Goal: Task Accomplishment & Management: Complete application form

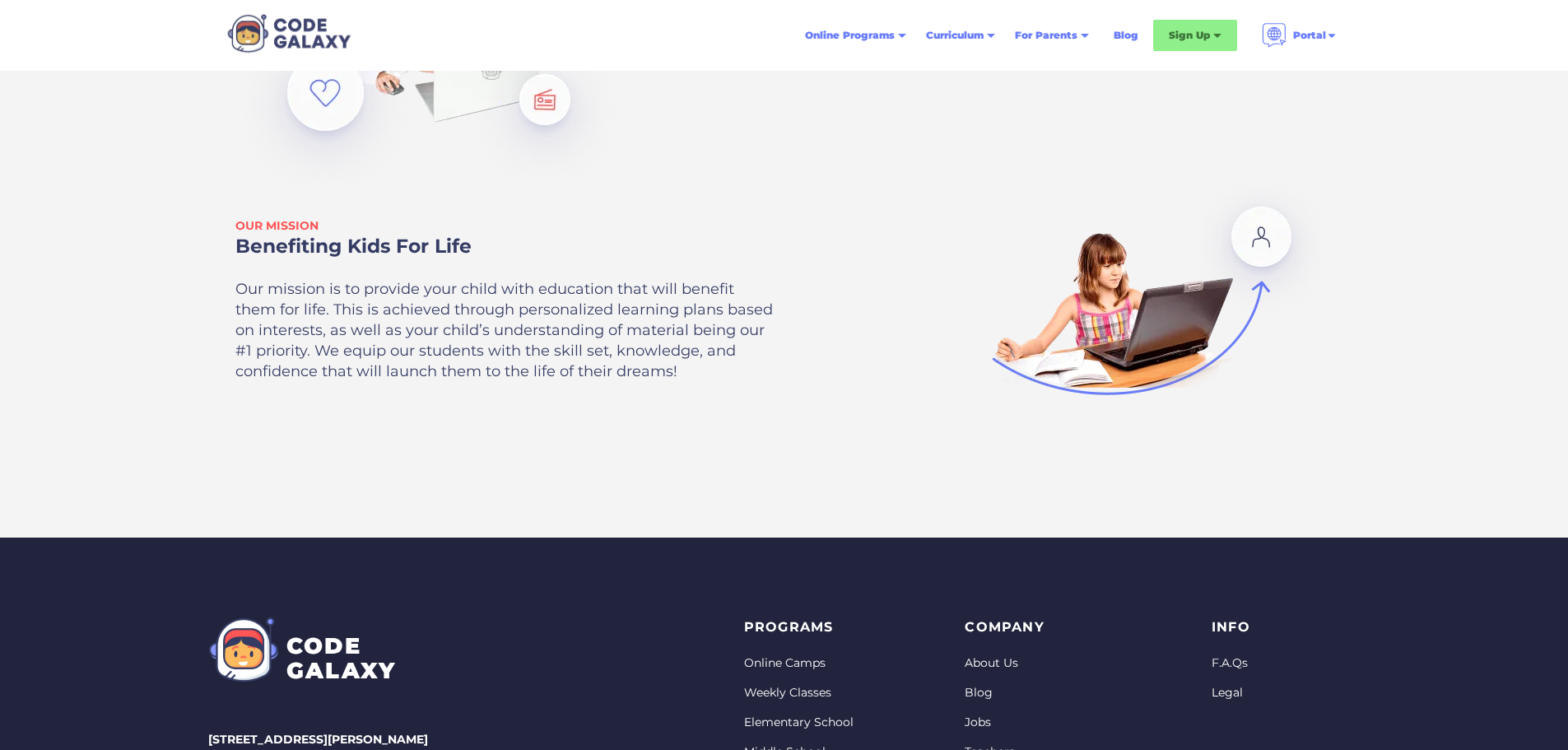
scroll to position [4497, 0]
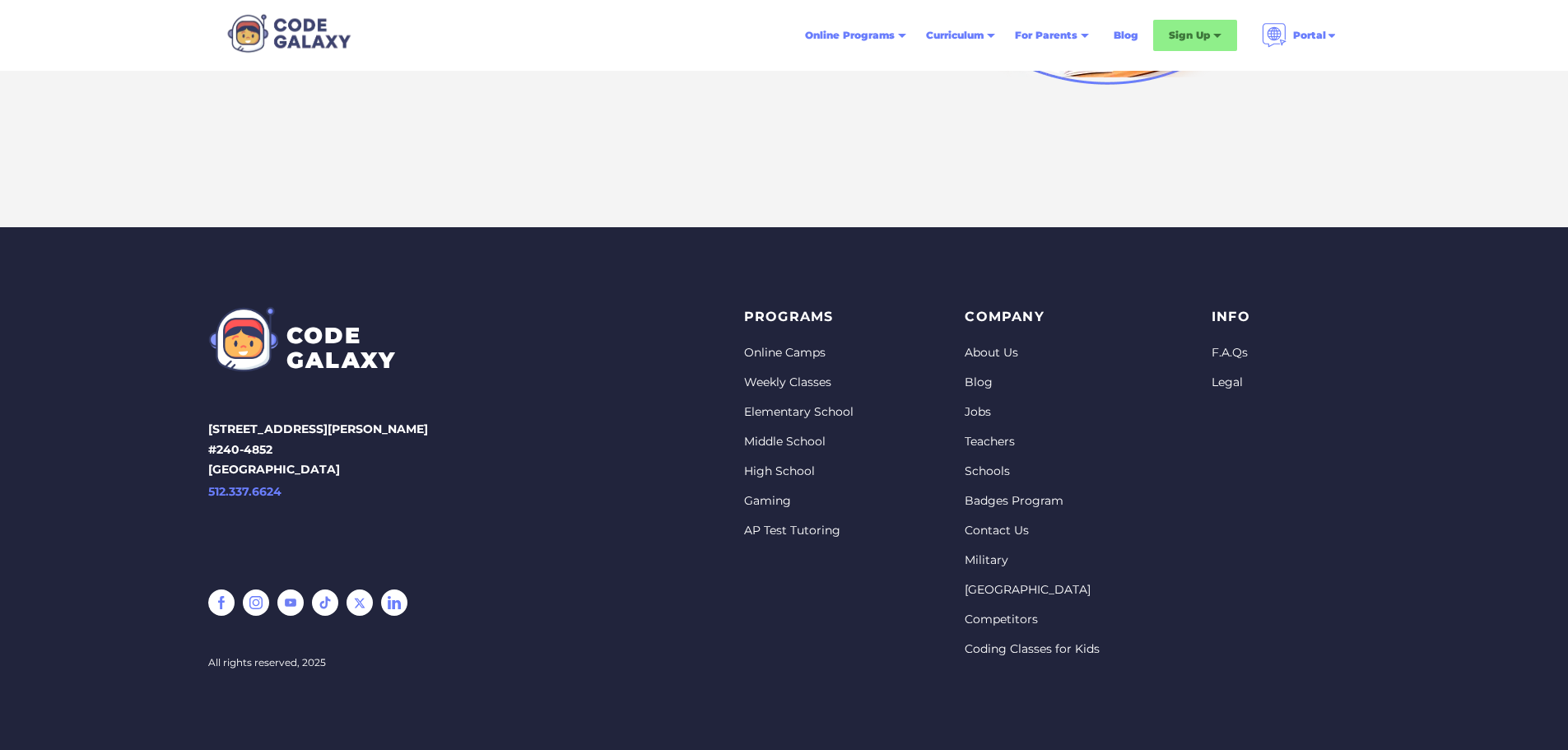
click at [976, 412] on link "Jobs" at bounding box center [1032, 412] width 135 height 16
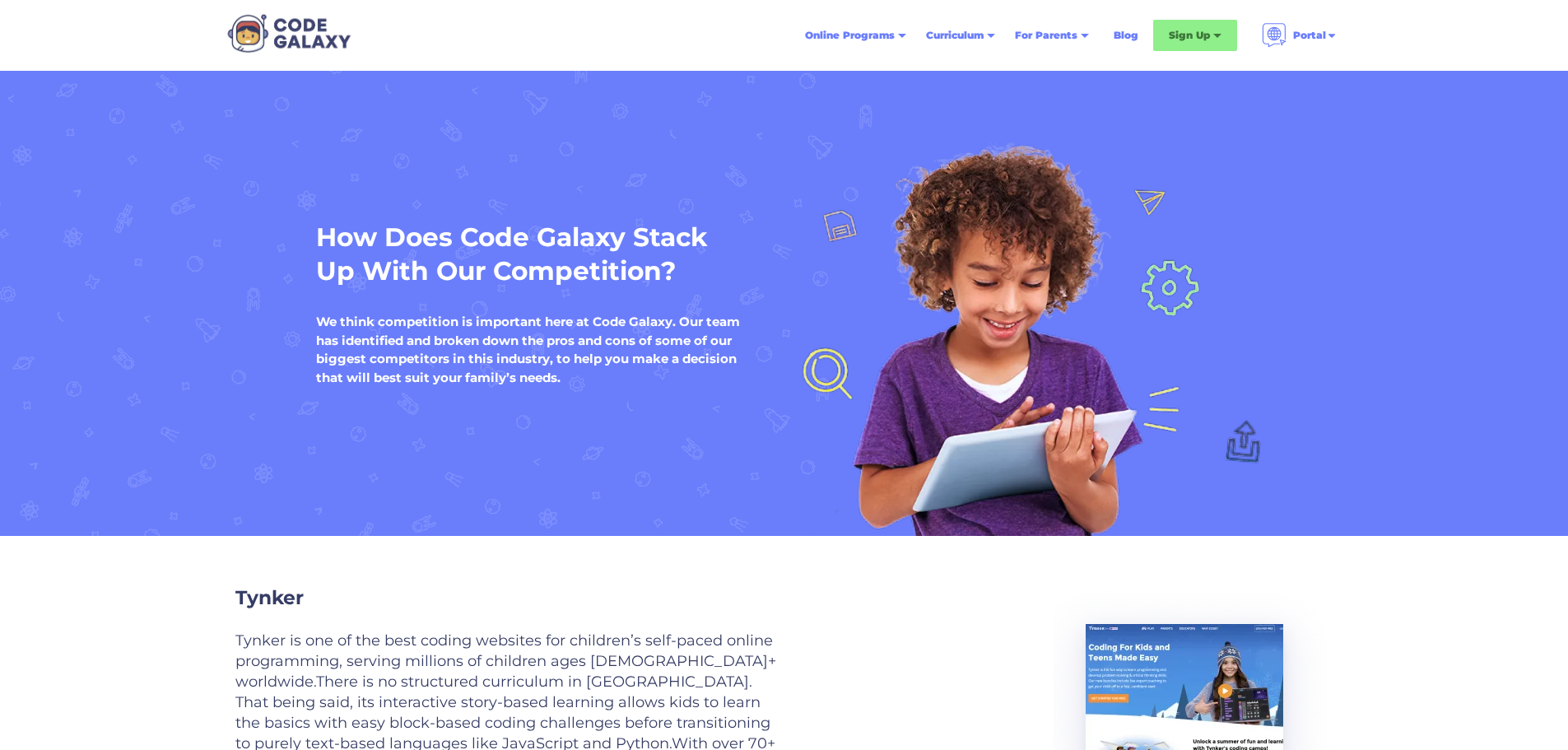
scroll to position [4256, 0]
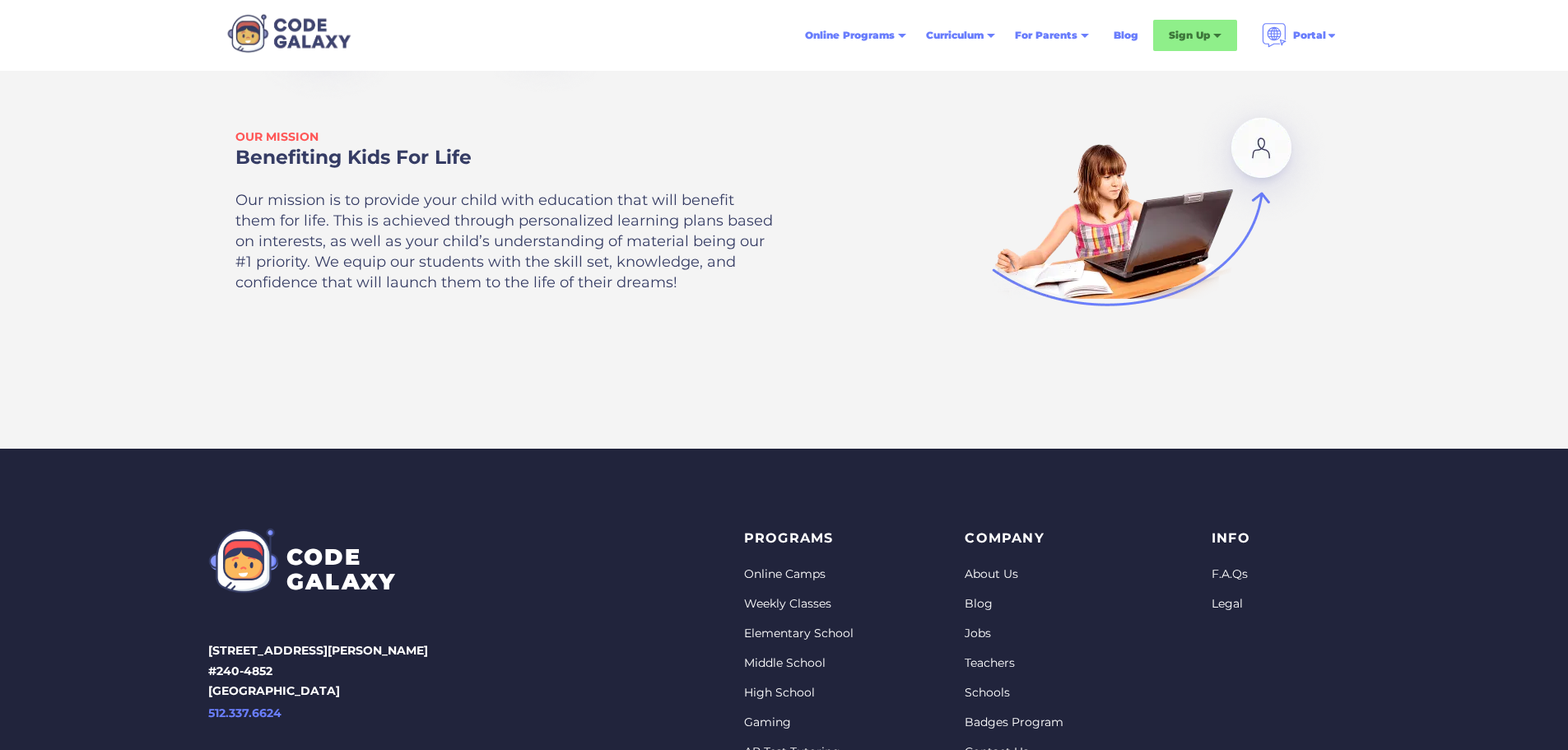
click at [991, 655] on link "Teachers" at bounding box center [1032, 663] width 135 height 16
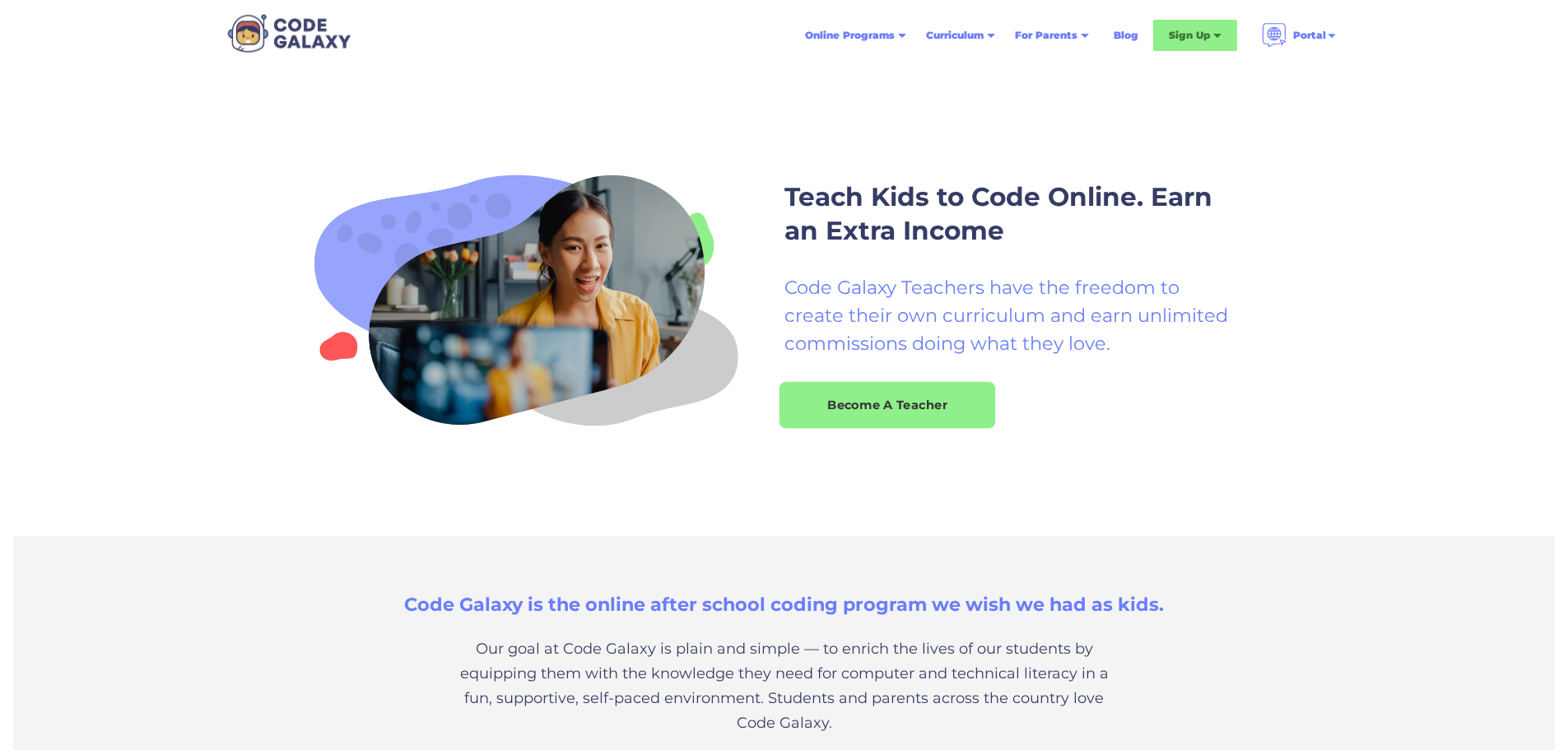
click at [953, 405] on div "Become A Teacher" at bounding box center [886, 404] width 217 height 17
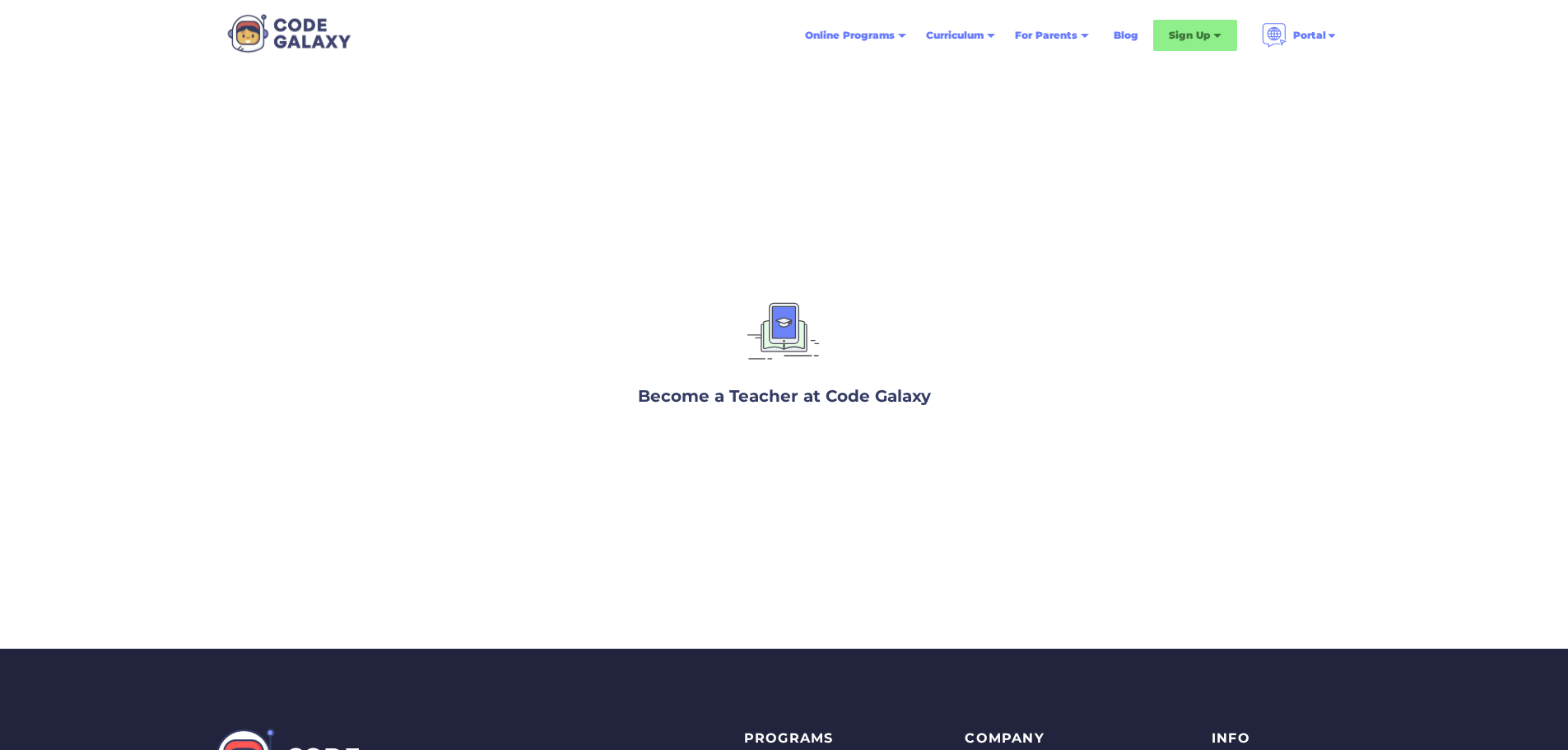
click at [782, 334] on img at bounding box center [785, 334] width 87 height 82
click at [791, 401] on h3 "Become a Teacher at Code Galaxy" at bounding box center [785, 396] width 294 height 25
click at [838, 400] on h3 "Become a Teacher at Code Galaxy" at bounding box center [785, 396] width 294 height 25
click at [860, 398] on h3 "Become a Teacher at Code Galaxy" at bounding box center [785, 396] width 294 height 25
click at [888, 399] on h3 "Become a Teacher at Code Galaxy" at bounding box center [785, 396] width 294 height 25
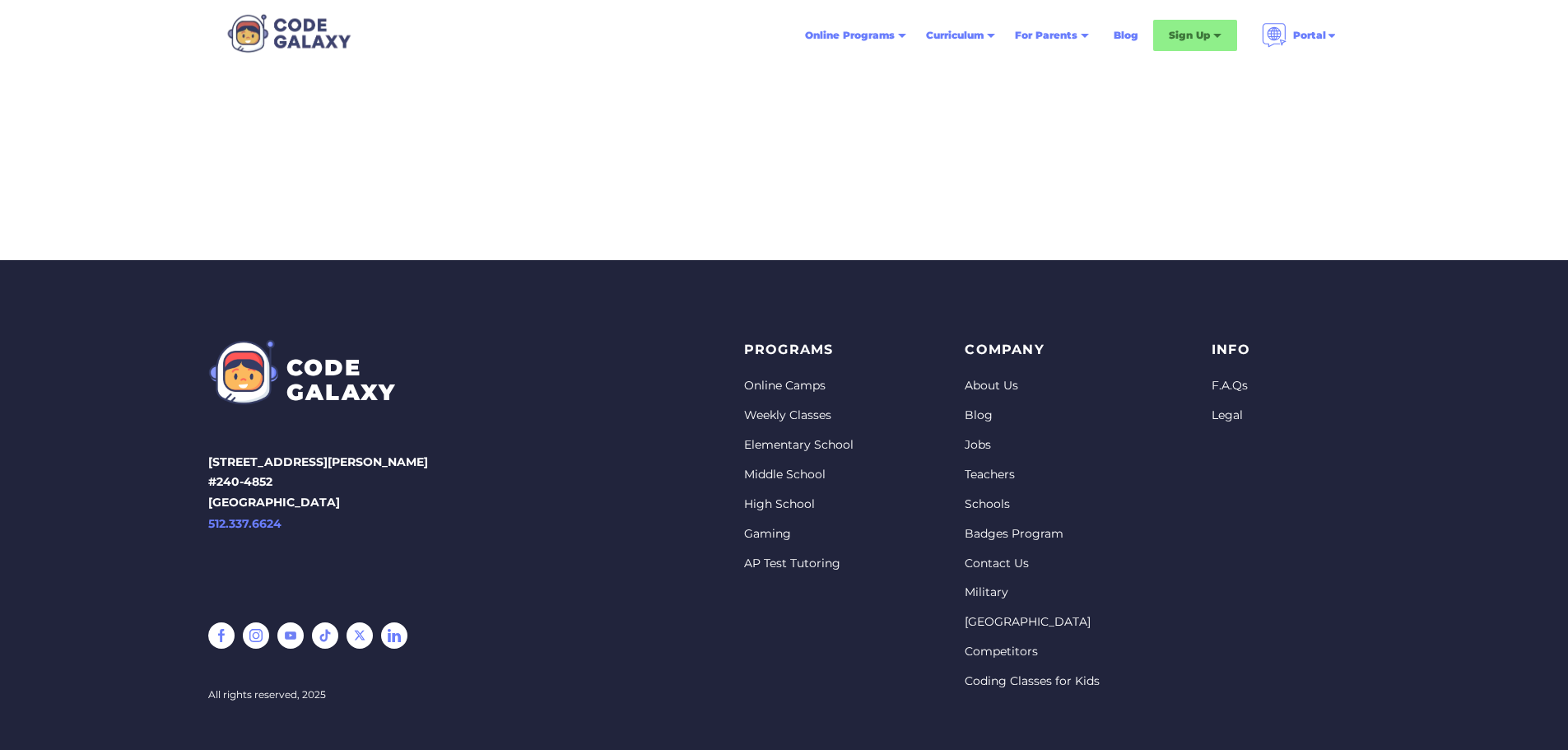
scroll to position [420, 0]
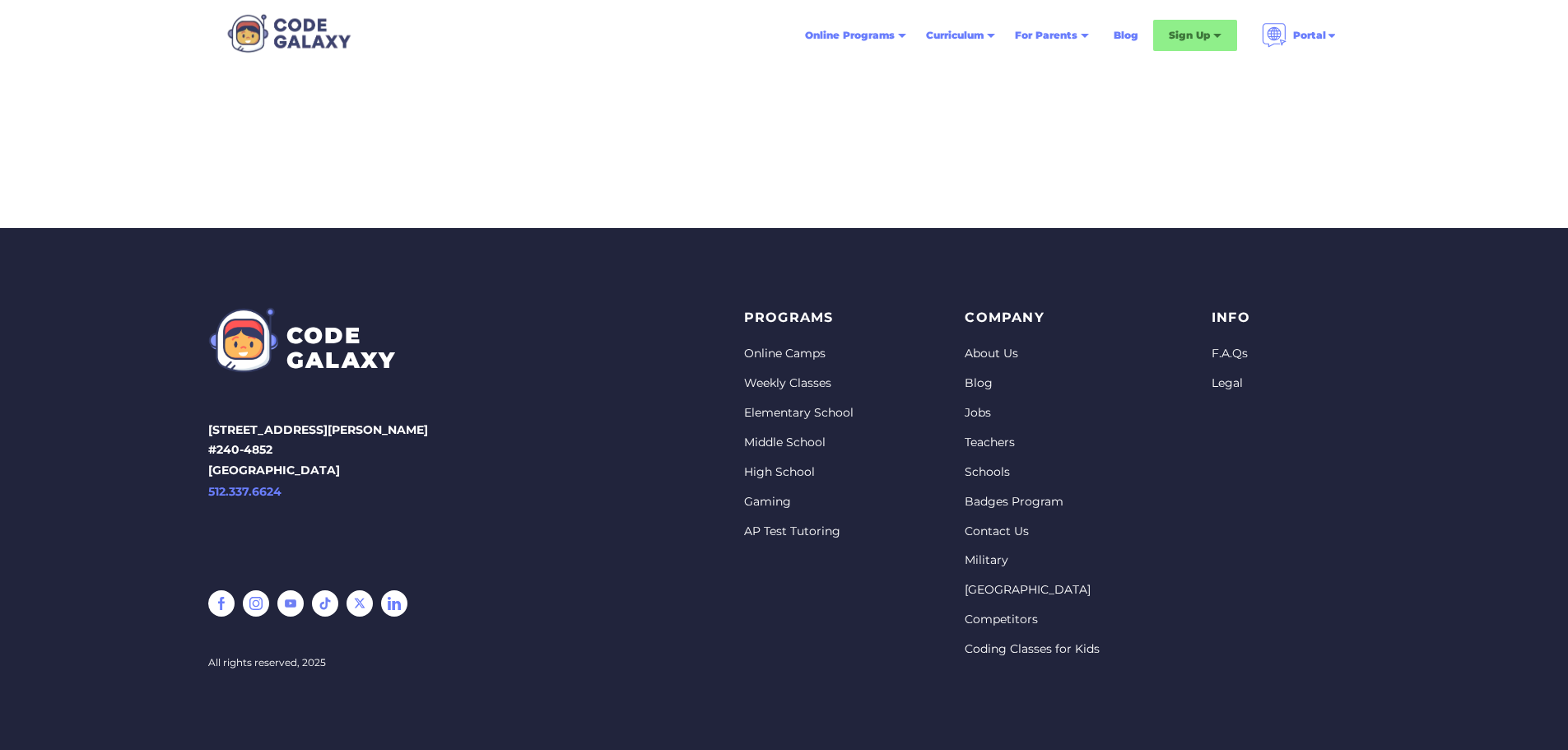
click at [981, 414] on link "Jobs" at bounding box center [1032, 413] width 135 height 16
